Goal: Check status: Check status

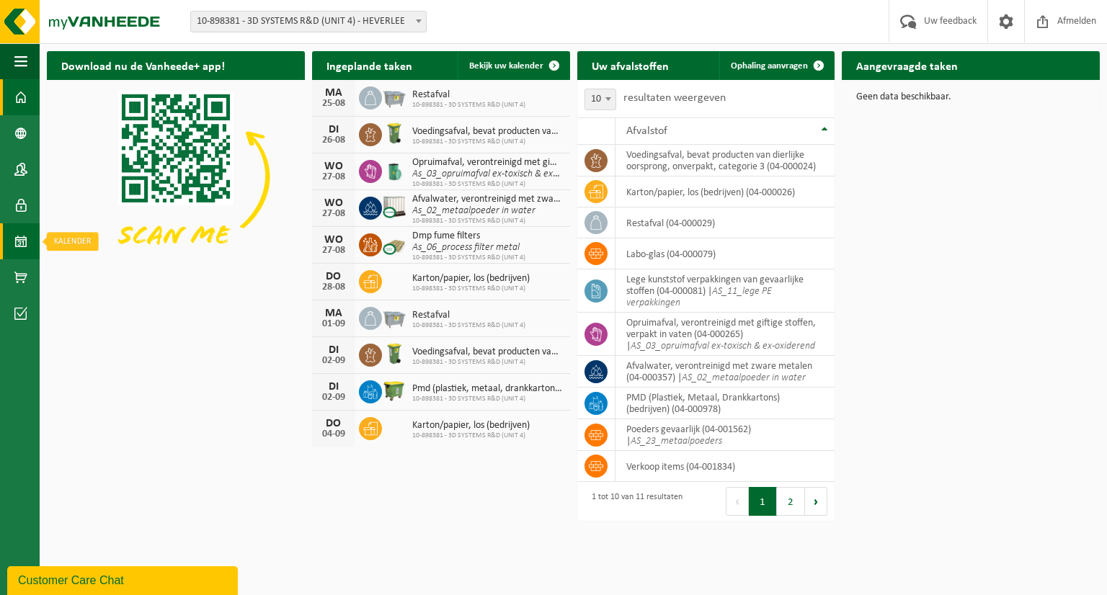
click at [25, 241] on span at bounding box center [20, 241] width 13 height 36
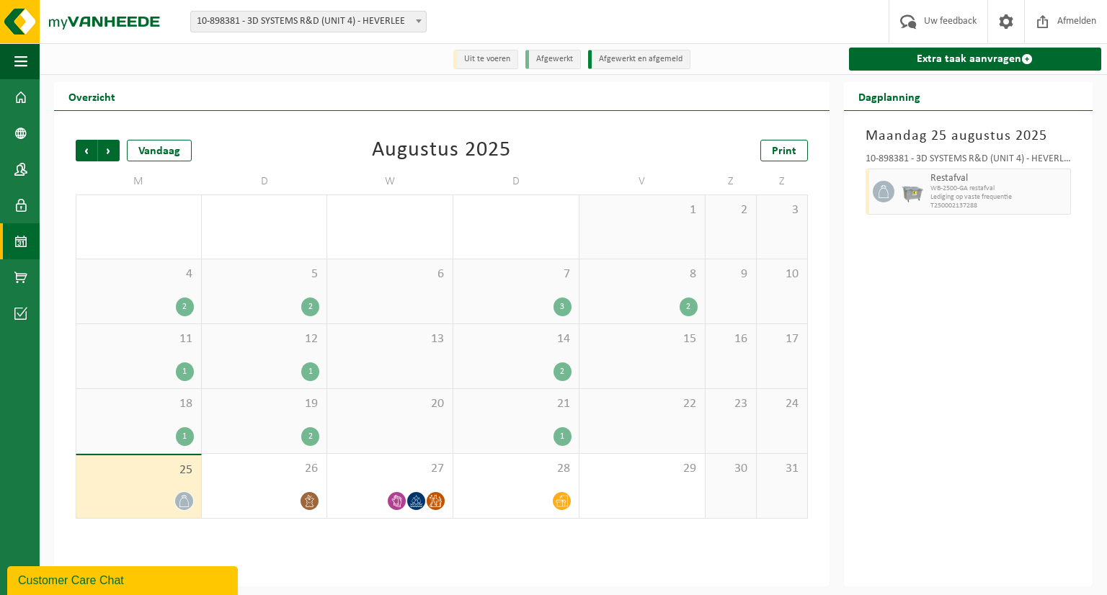
click at [383, 16] on span "10-898381 - 3D SYSTEMS R&D (UNIT 4) - HEVERLEE" at bounding box center [308, 22] width 235 height 20
click at [398, 473] on span "27" at bounding box center [389, 469] width 111 height 16
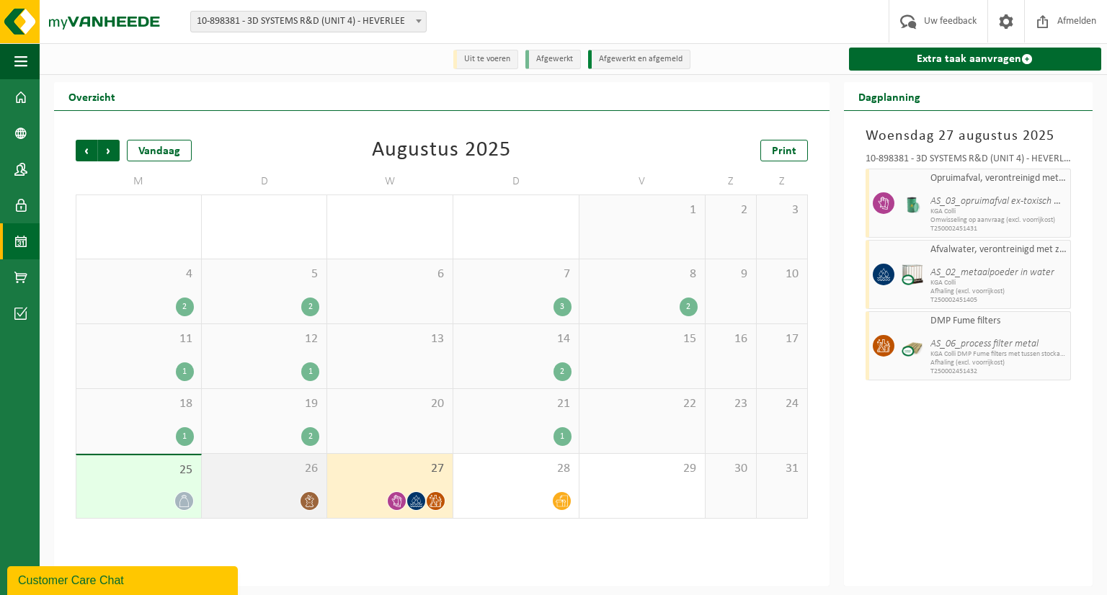
click at [279, 504] on div at bounding box center [264, 500] width 111 height 19
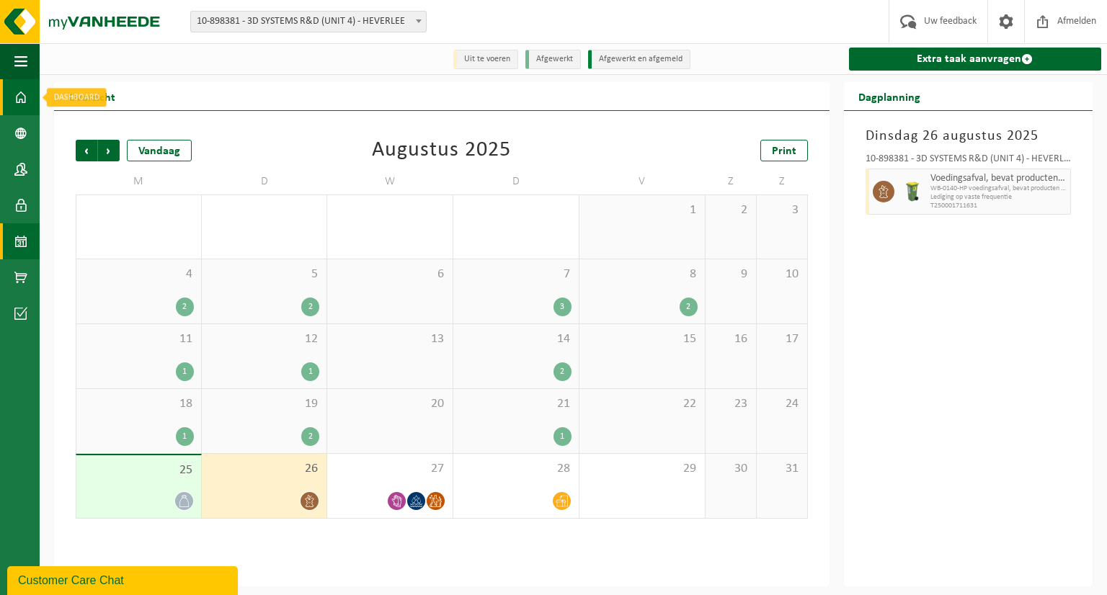
click at [12, 99] on link "Dashboard" at bounding box center [20, 97] width 40 height 36
